Goal: Find specific page/section: Find specific page/section

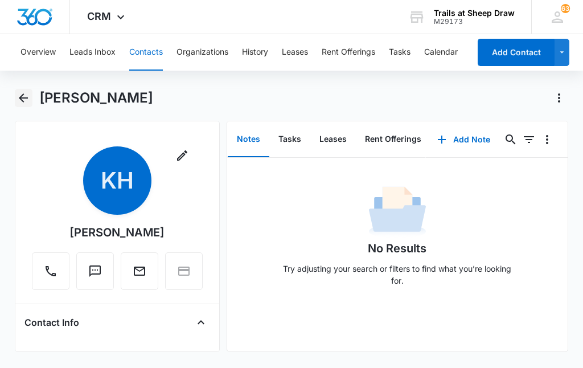
click at [23, 97] on icon "Back" at bounding box center [23, 97] width 9 height 9
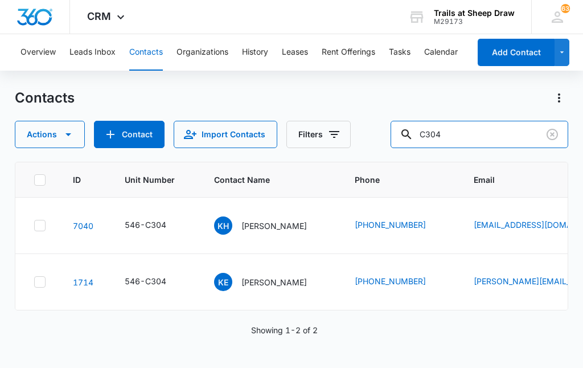
drag, startPoint x: 473, startPoint y: 137, endPoint x: 381, endPoint y: 141, distance: 91.7
click at [381, 141] on div "Actions Contact Import Contacts Filters C304" at bounding box center [292, 134] width 554 height 27
type input "Y303"
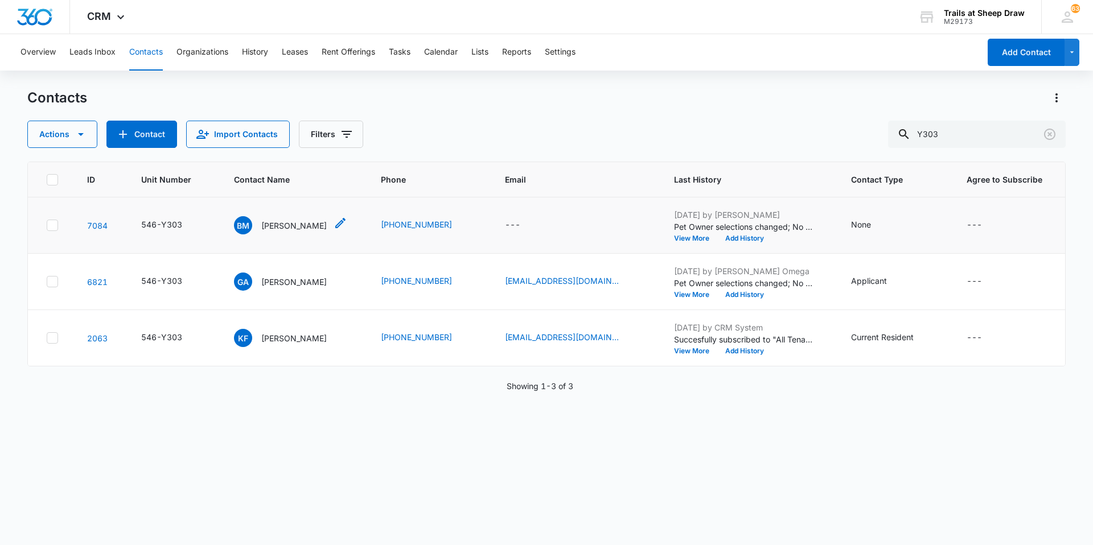
click at [274, 225] on p "[PERSON_NAME]" at bounding box center [293, 226] width 65 height 12
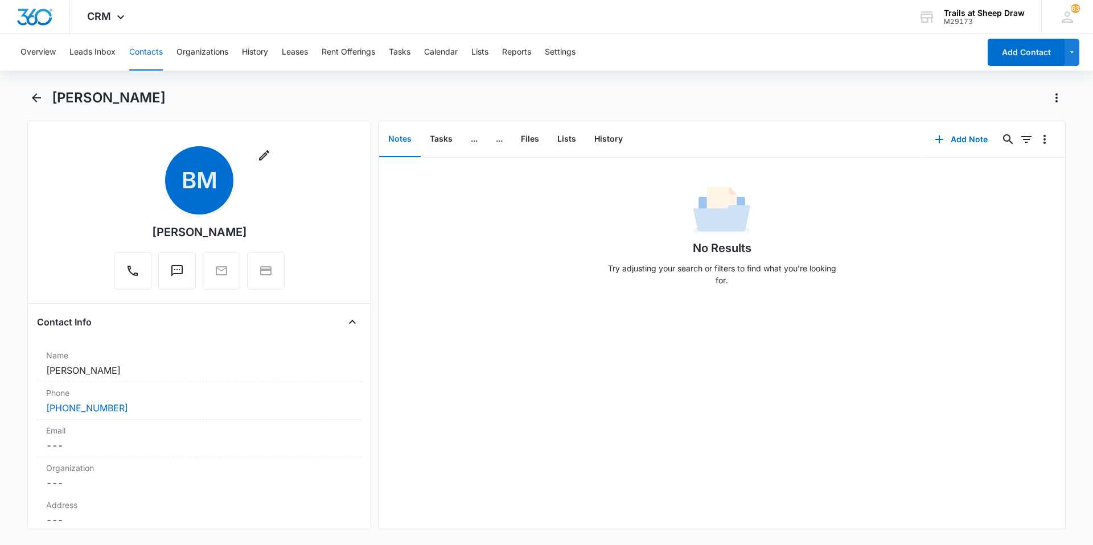
drag, startPoint x: 261, startPoint y: 231, endPoint x: 145, endPoint y: 231, distance: 116.7
click at [145, 231] on div "Remove [PERSON_NAME]" at bounding box center [199, 217] width 171 height 143
copy div "[PERSON_NAME]"
